Goal: Browse casually: Explore the website without a specific task or goal

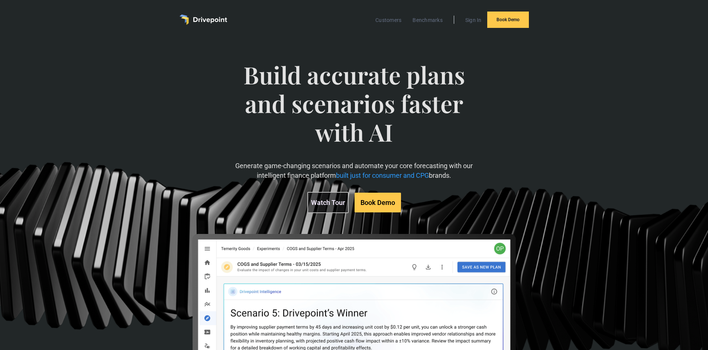
scroll to position [0, 0]
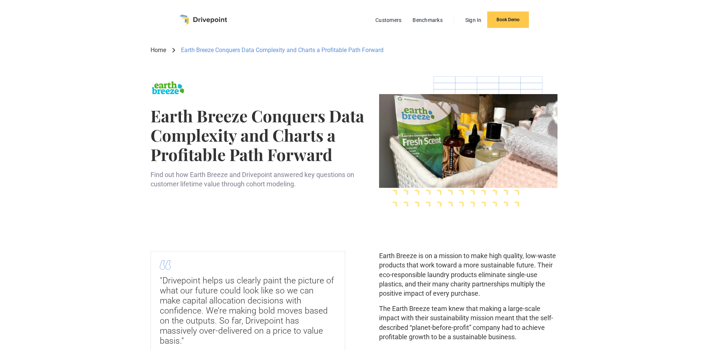
scroll to position [0, 0]
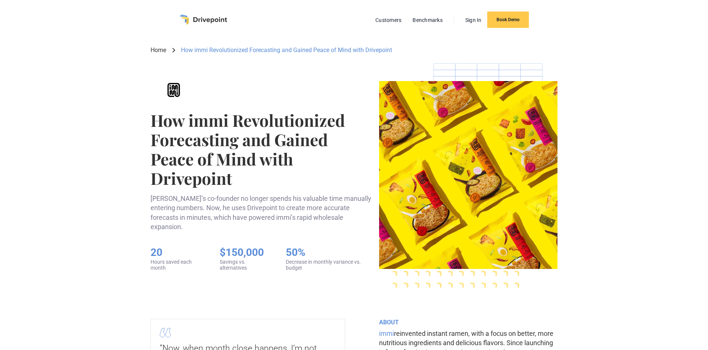
scroll to position [0, 0]
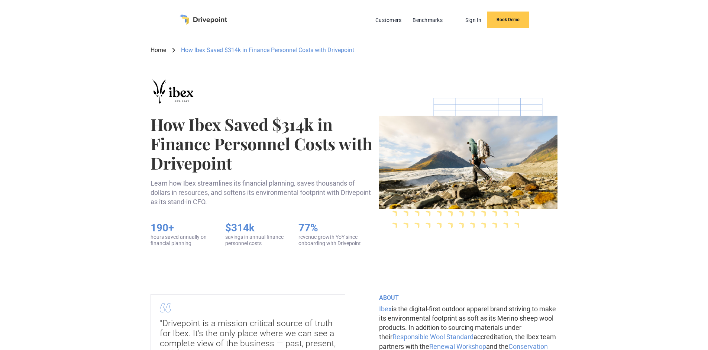
scroll to position [0, 0]
